Goal: Find contact information: Find contact information

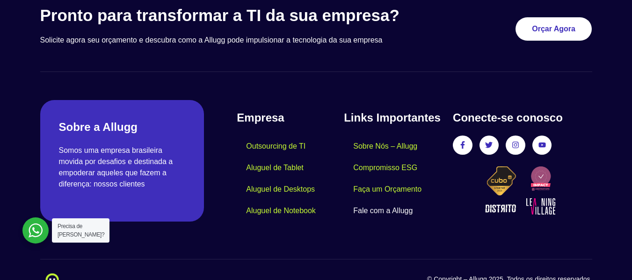
scroll to position [2837, 0]
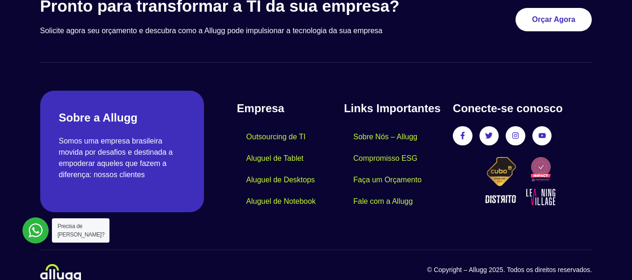
click at [33, 233] on div at bounding box center [35, 230] width 26 height 26
click at [379, 191] on link "Fale com a Allugg" at bounding box center [383, 202] width 78 height 22
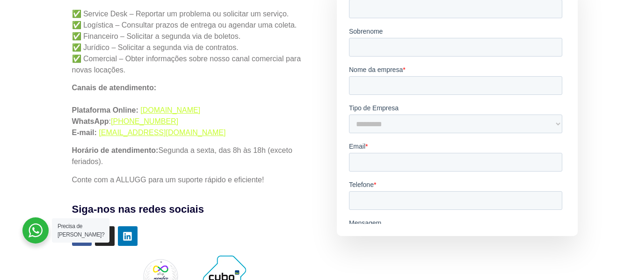
scroll to position [231, 0]
drag, startPoint x: 232, startPoint y: 135, endPoint x: 99, endPoint y: 136, distance: 132.8
click at [99, 136] on p "Canais de atendimento: Plataforma Online: simples.allugg.com.br WhatsApp : +55 …" at bounding box center [190, 110] width 237 height 56
copy link "servicedesk-help@allugg.com.br"
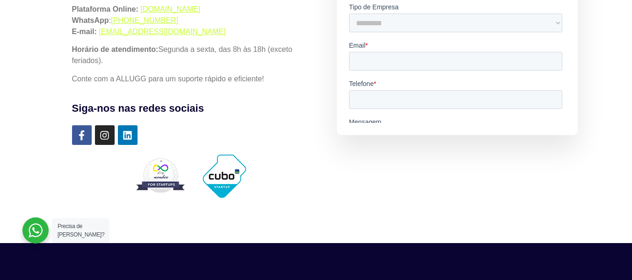
scroll to position [332, 0]
